Goal: Information Seeking & Learning: Learn about a topic

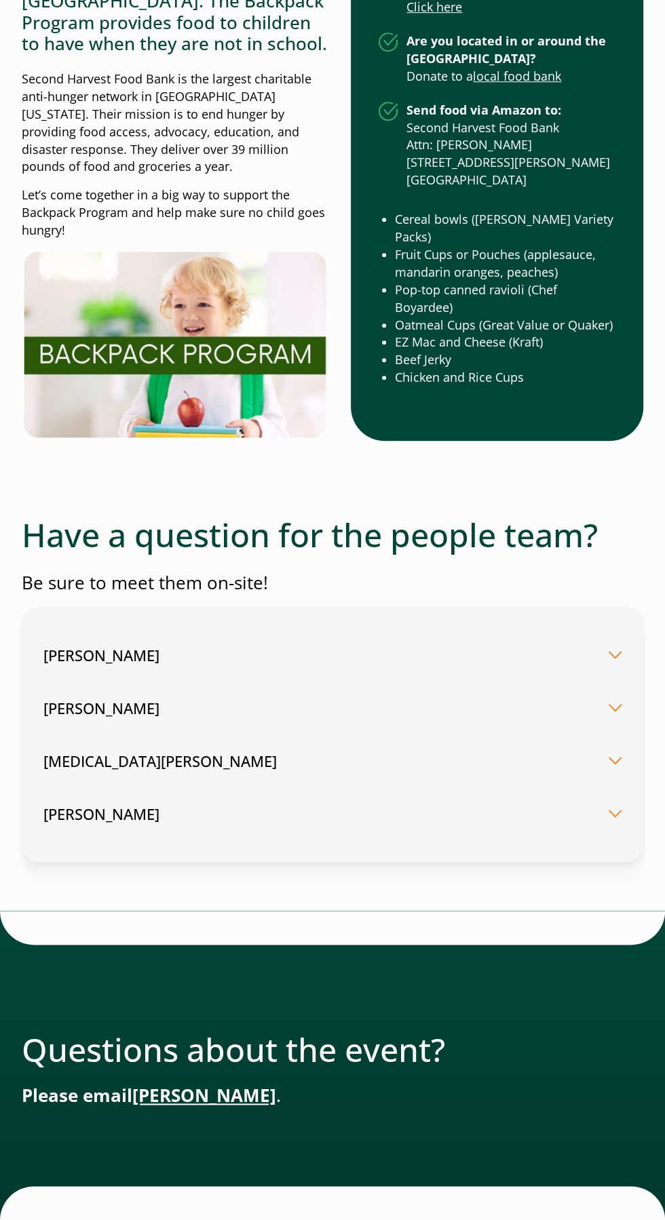
scroll to position [4308, 0]
click at [613, 787] on button "[MEDICAL_DATA][PERSON_NAME]" at bounding box center [332, 760] width 578 height 53
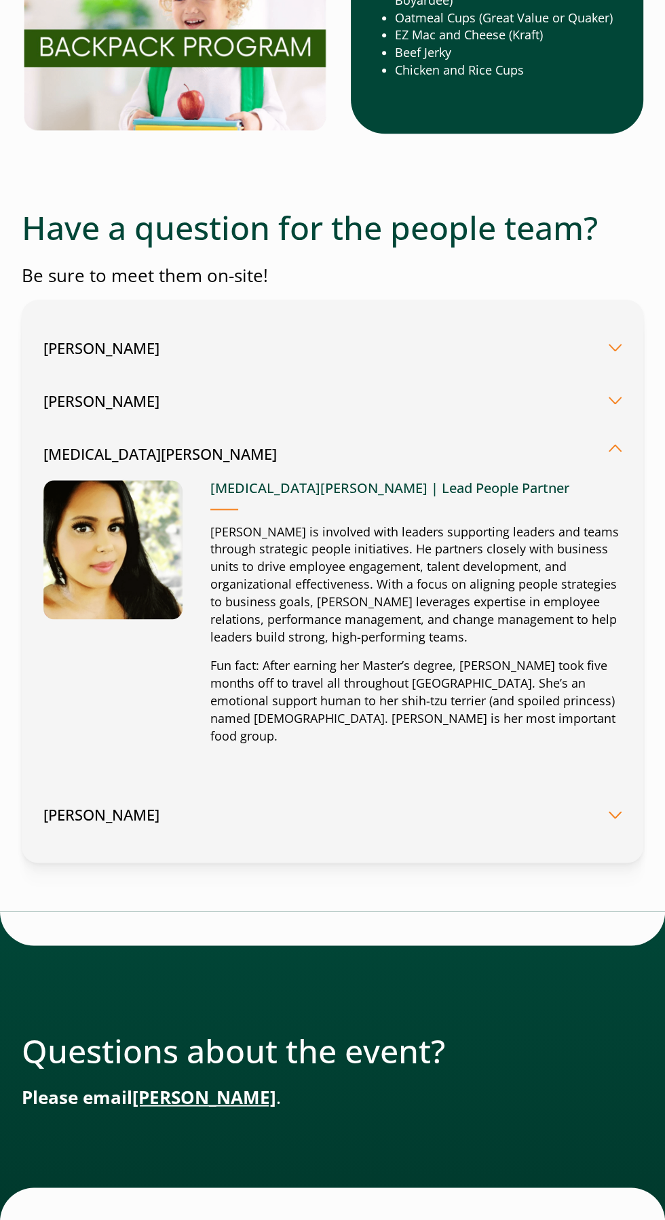
click at [616, 469] on button "[MEDICAL_DATA][PERSON_NAME]" at bounding box center [332, 448] width 578 height 42
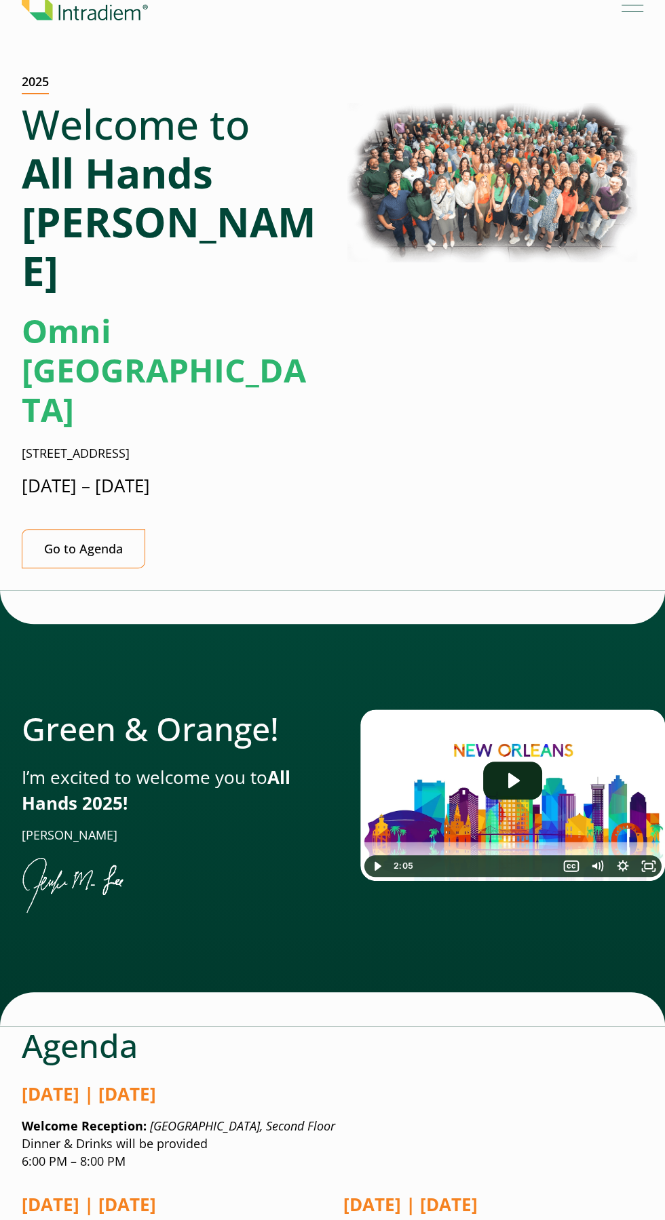
scroll to position [0, 0]
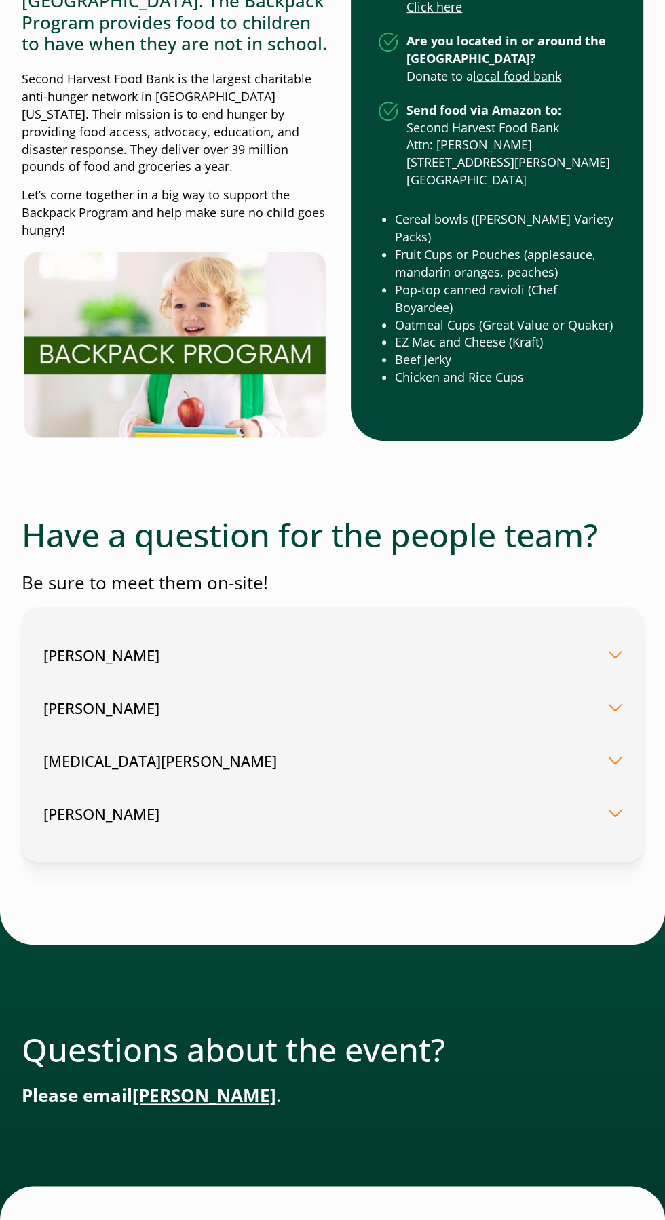
scroll to position [4453, 0]
click at [567, 734] on button "[PERSON_NAME]" at bounding box center [332, 707] width 578 height 53
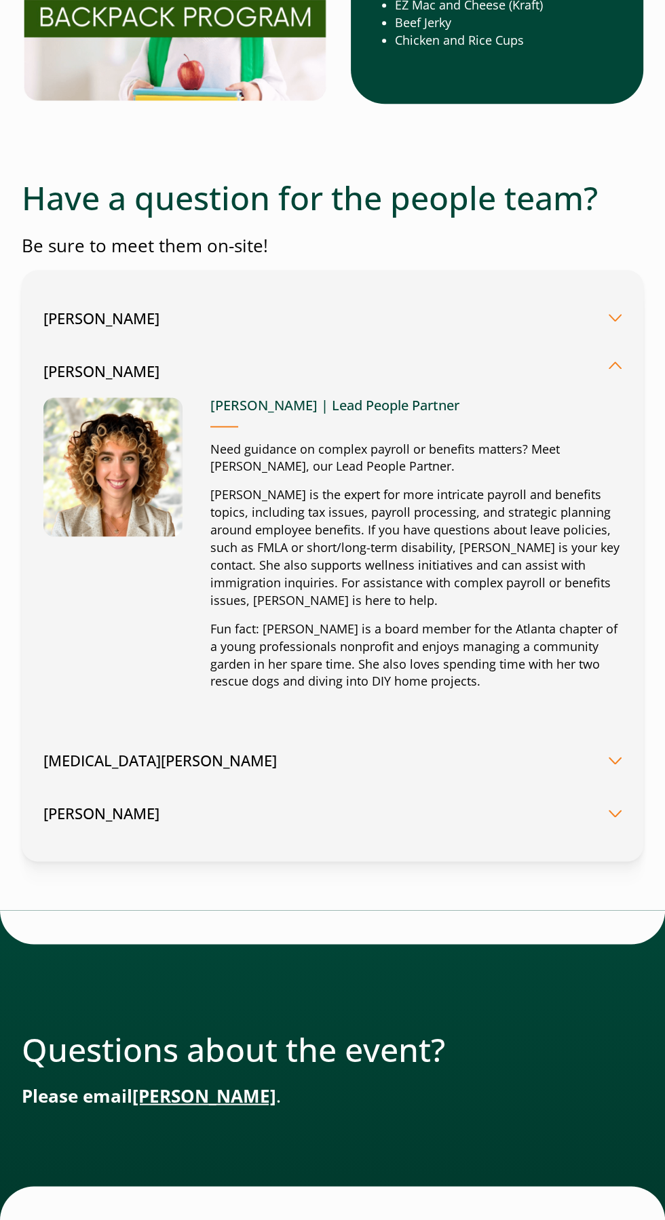
click at [591, 387] on button "[PERSON_NAME]" at bounding box center [332, 365] width 578 height 42
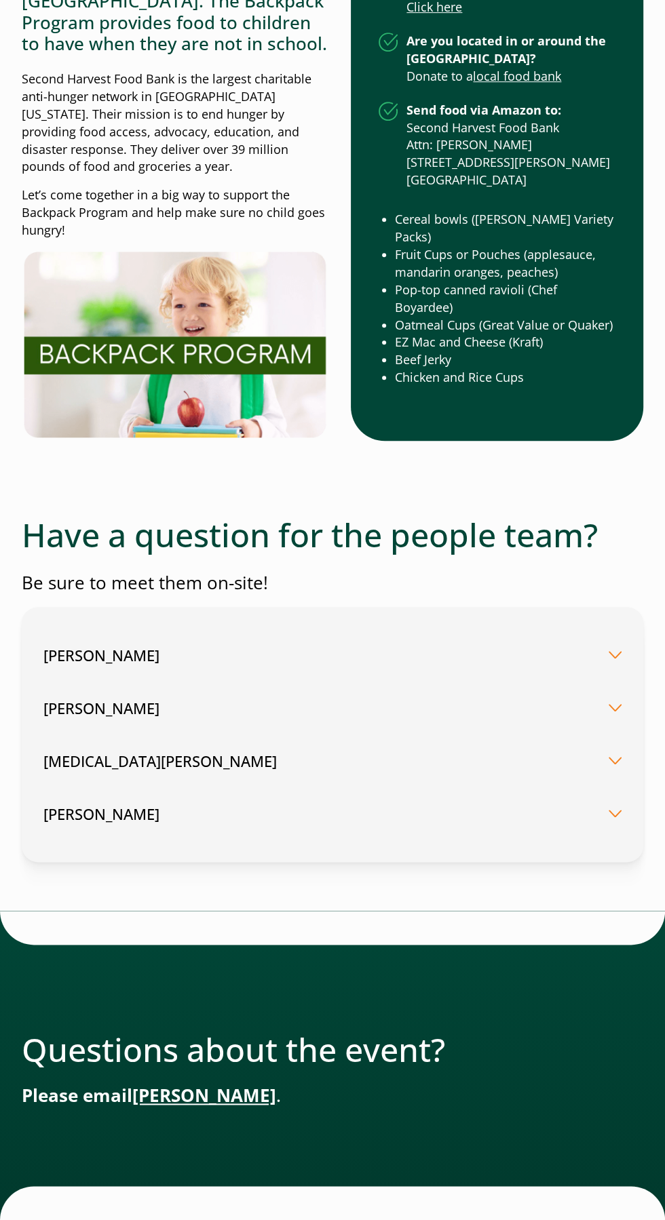
click at [602, 734] on button "[PERSON_NAME]" at bounding box center [332, 707] width 578 height 53
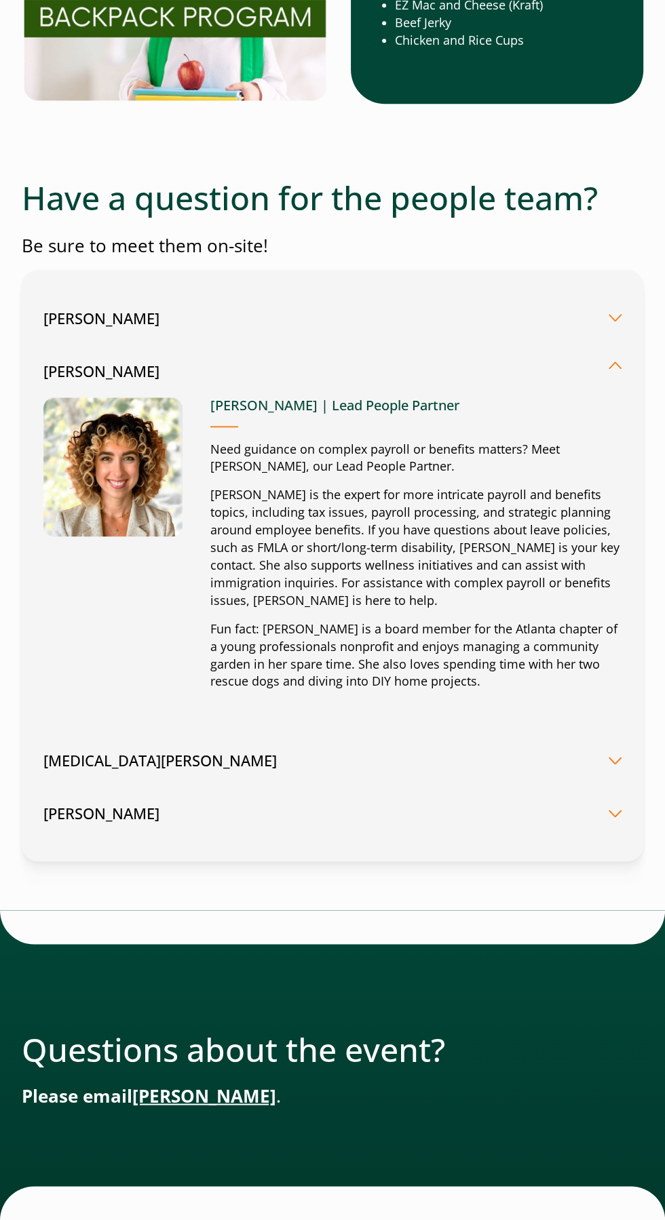
click at [614, 387] on button "[PERSON_NAME]" at bounding box center [332, 365] width 578 height 42
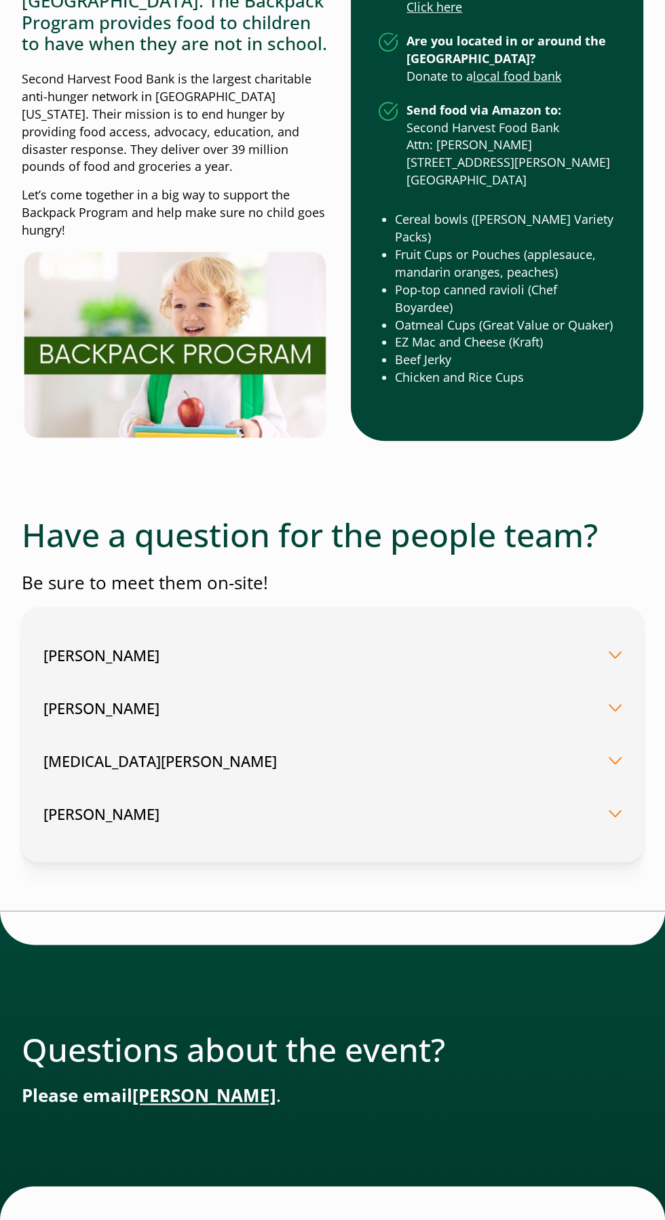
click at [578, 787] on button "[MEDICAL_DATA][PERSON_NAME]" at bounding box center [332, 760] width 578 height 53
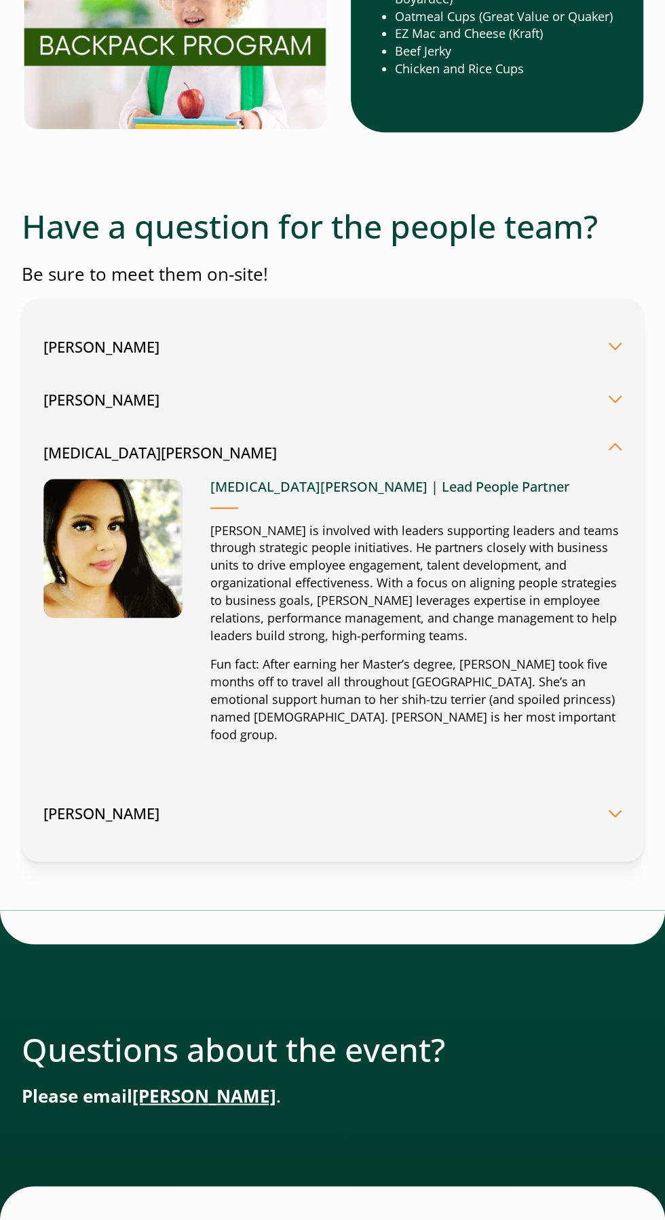
click at [602, 468] on button "[MEDICAL_DATA][PERSON_NAME]" at bounding box center [332, 447] width 578 height 42
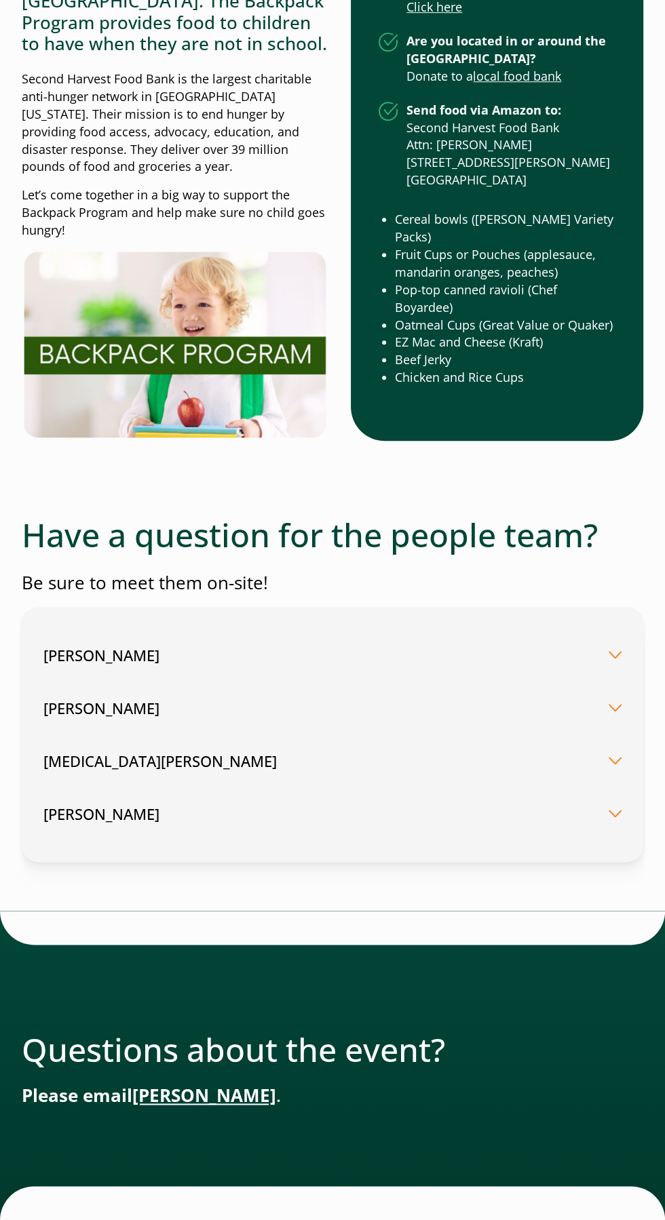
click at [572, 840] on button "[PERSON_NAME]" at bounding box center [332, 813] width 578 height 53
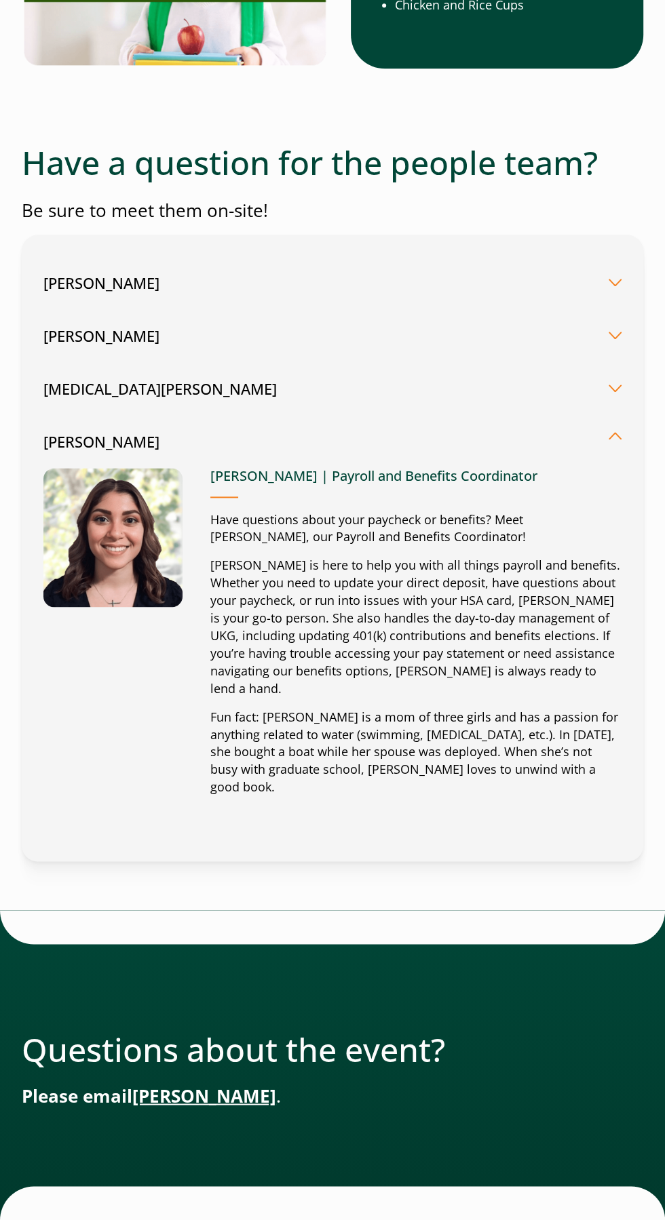
click at [585, 457] on button "[PERSON_NAME]" at bounding box center [332, 436] width 578 height 42
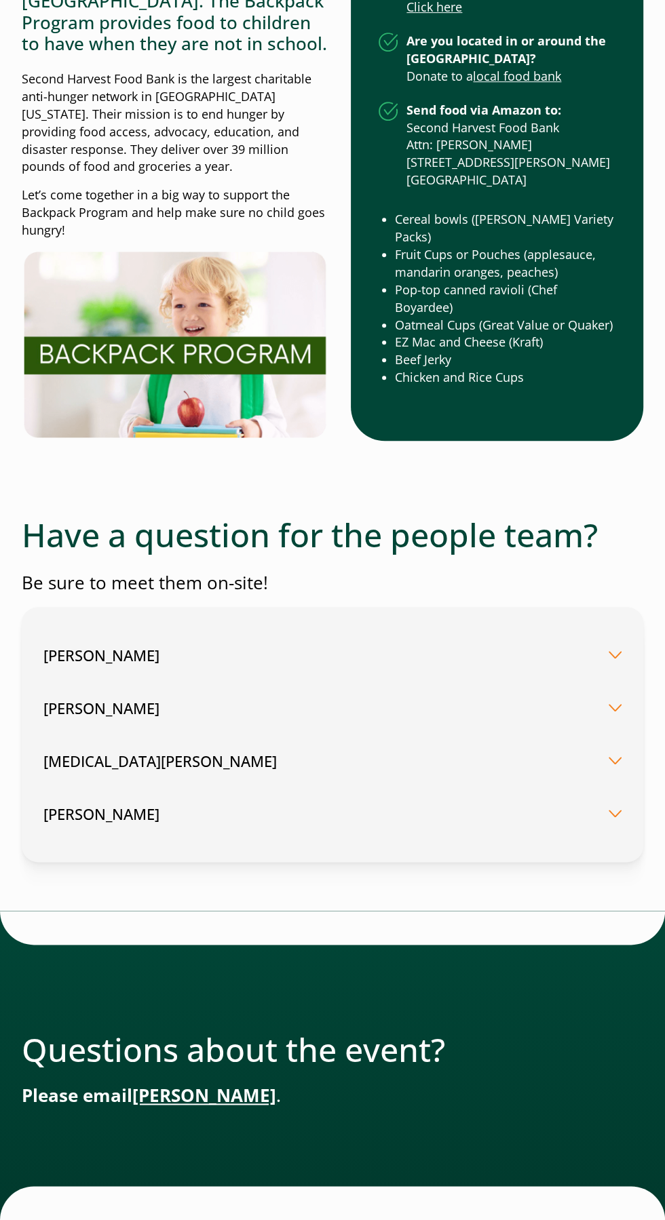
click at [606, 671] on button "[PERSON_NAME]" at bounding box center [332, 655] width 578 height 53
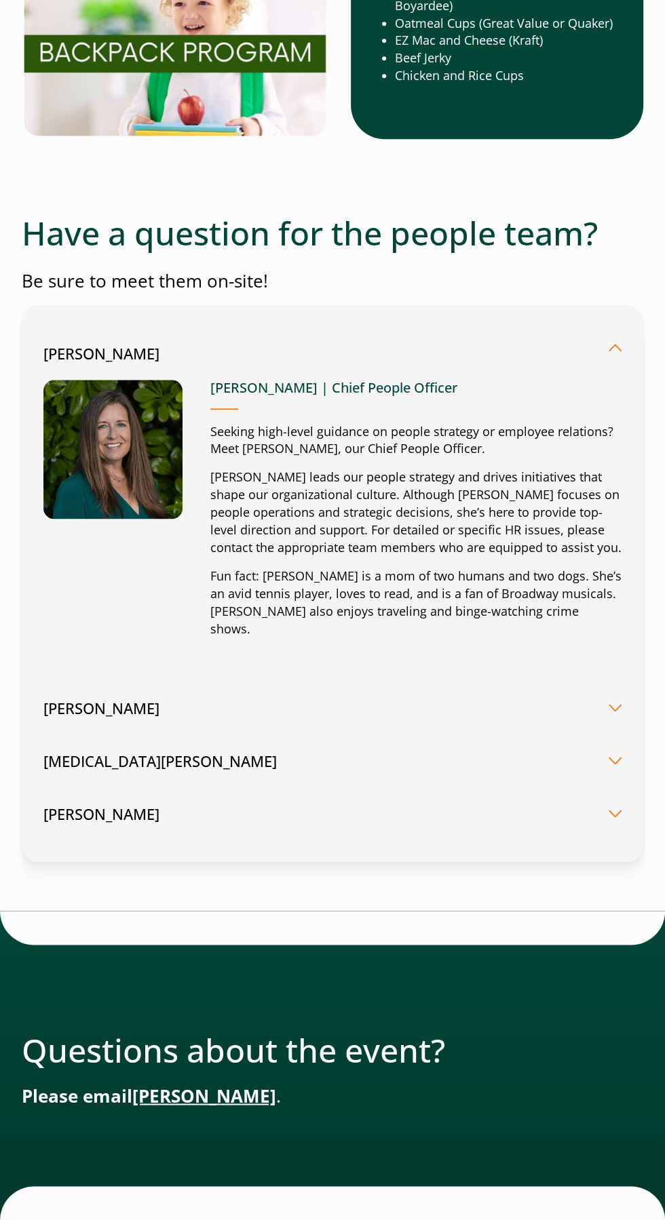
click at [614, 369] on button "[PERSON_NAME]" at bounding box center [332, 348] width 578 height 42
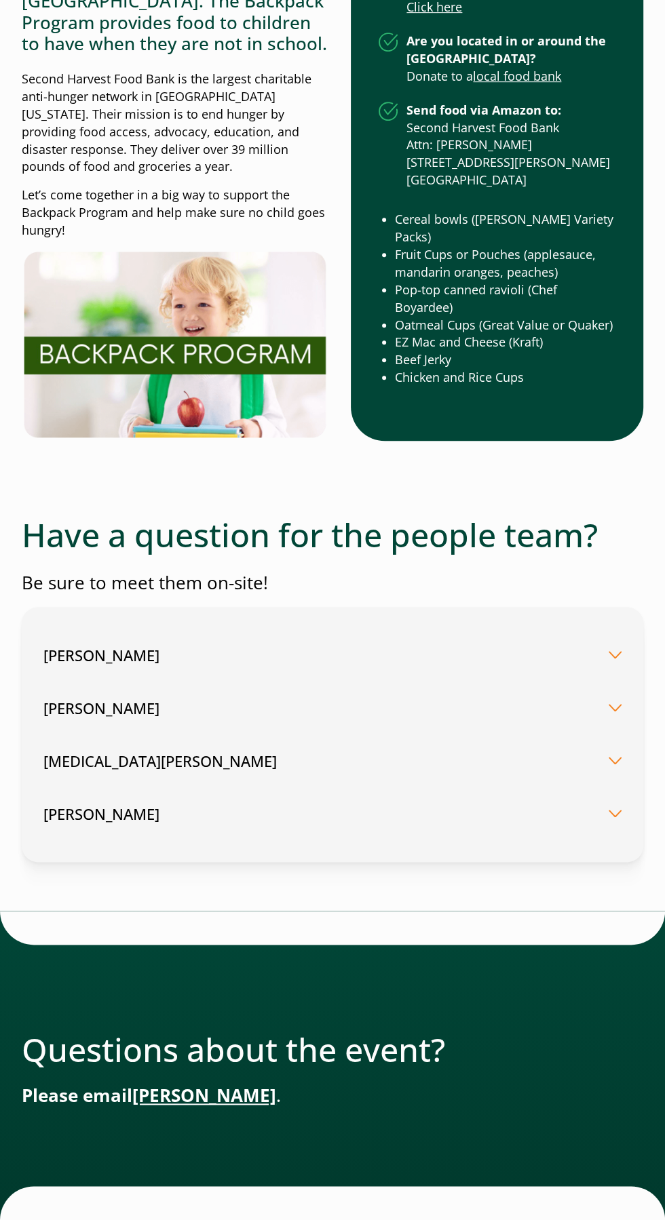
scroll to position [4543, 0]
click at [606, 734] on button "[MEDICAL_DATA][PERSON_NAME]" at bounding box center [332, 760] width 578 height 53
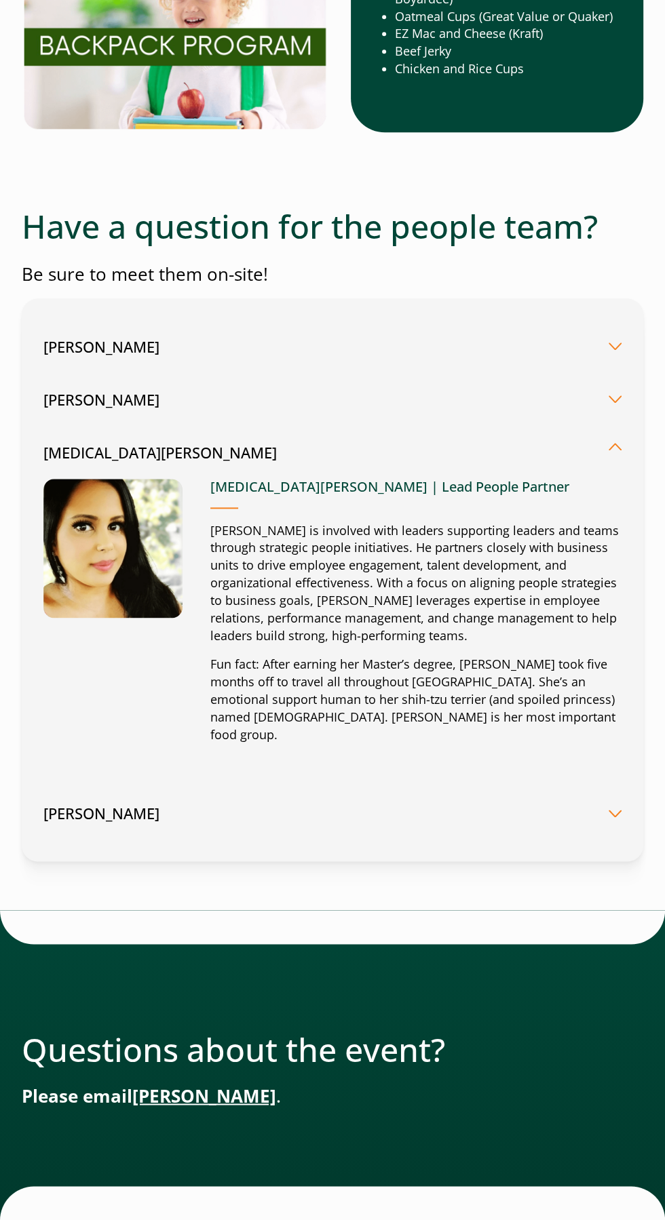
click at [614, 426] on button "[PERSON_NAME]" at bounding box center [332, 399] width 578 height 53
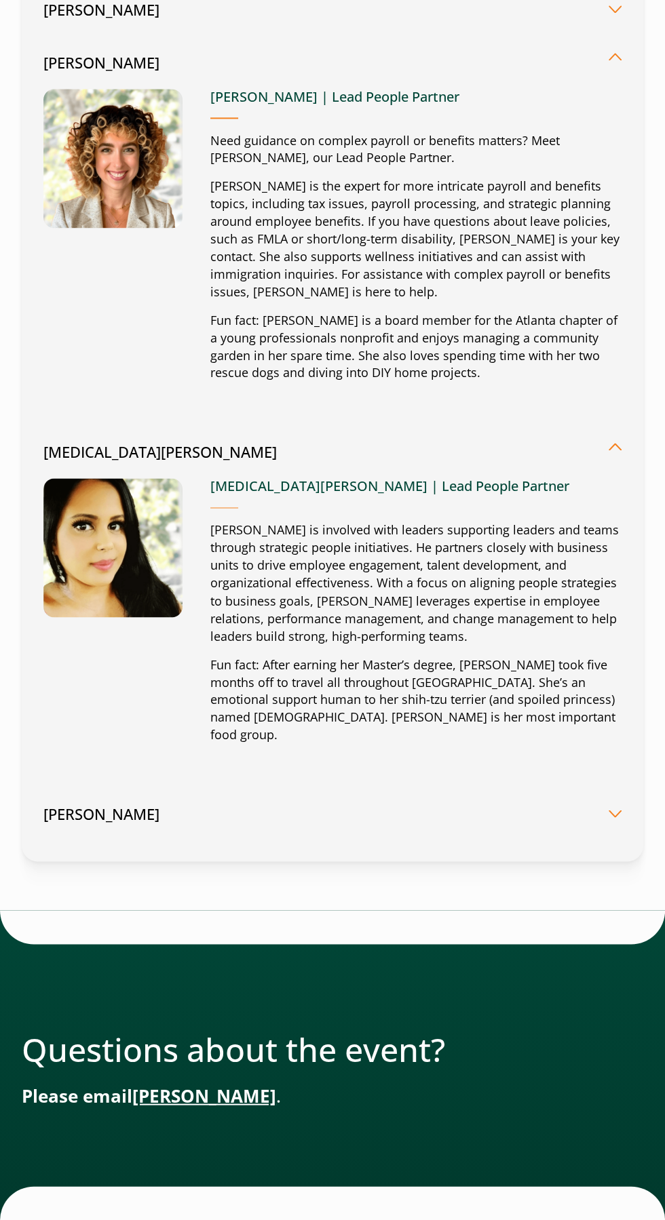
scroll to position [5939, 0]
click at [600, 787] on button "[PERSON_NAME]" at bounding box center [332, 813] width 578 height 53
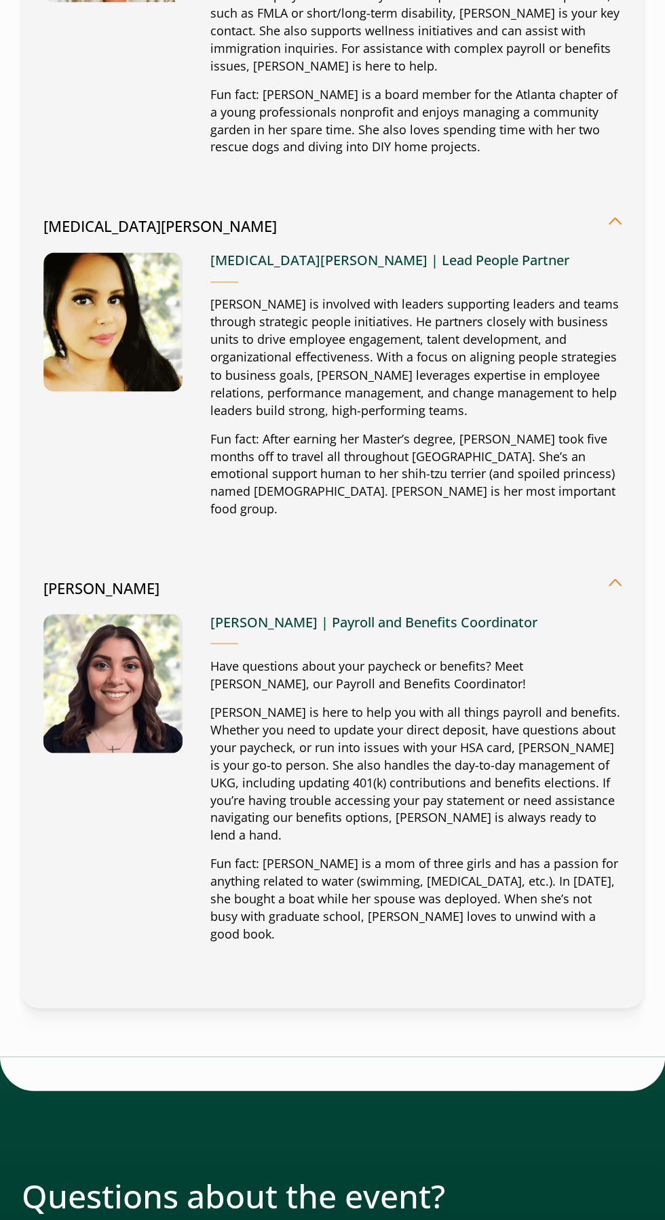
scroll to position [4845, 0]
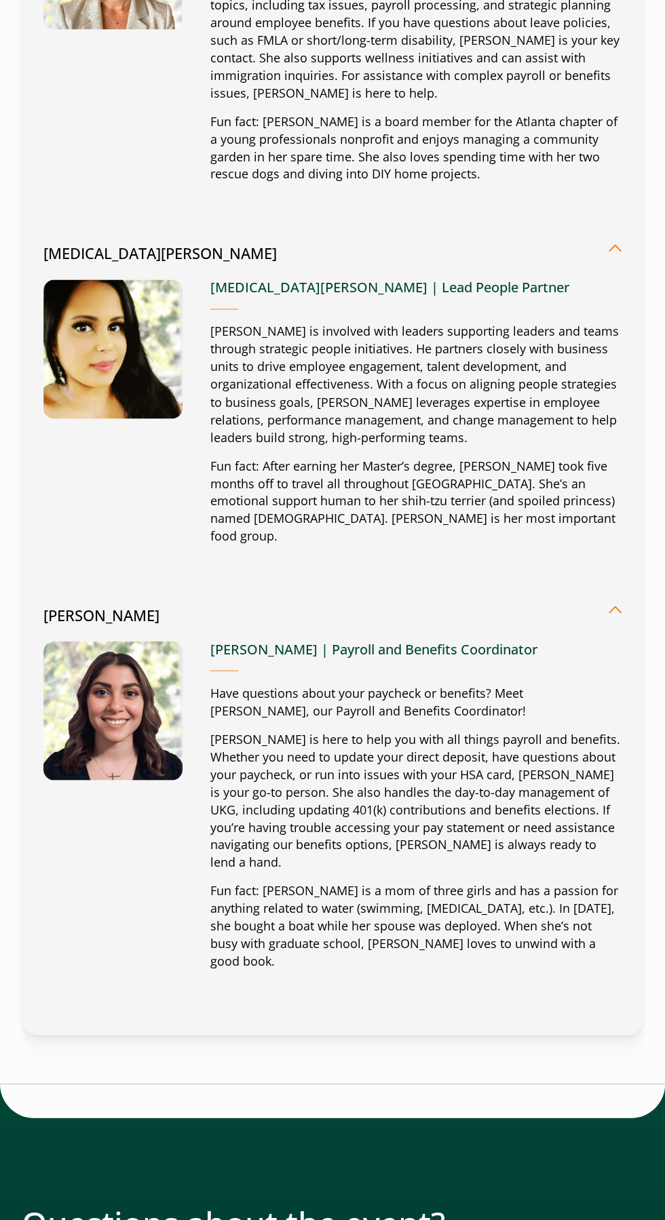
click at [614, 269] on button "[MEDICAL_DATA][PERSON_NAME]" at bounding box center [332, 247] width 578 height 42
